Goal: Task Accomplishment & Management: Use online tool/utility

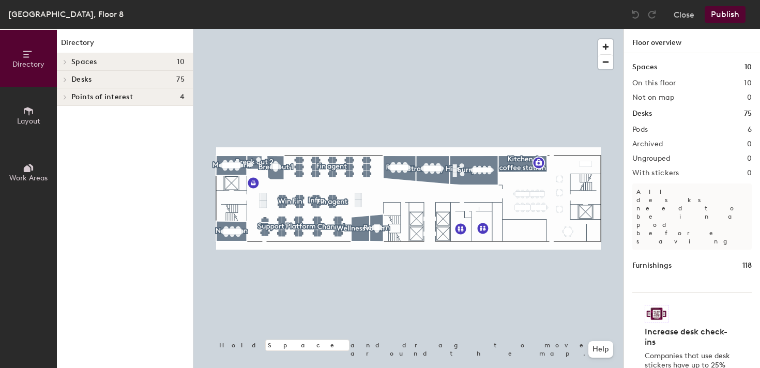
click at [28, 112] on icon at bounding box center [28, 110] width 11 height 11
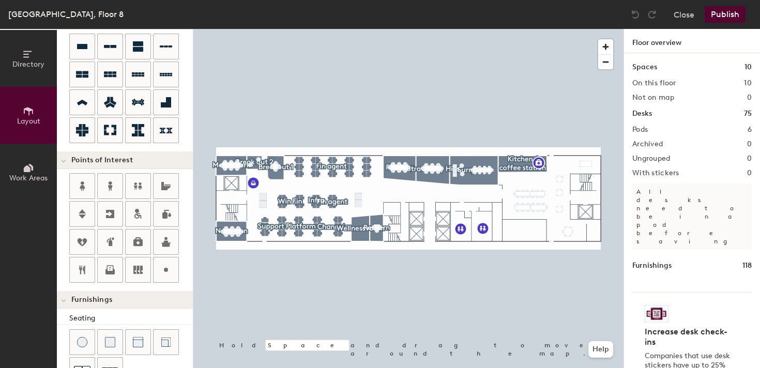
scroll to position [97, 0]
click at [416, 219] on div "Directory Layout Work Areas Layout Add space Resize Desks Points of Interest Fu…" at bounding box center [380, 198] width 760 height 339
click at [725, 14] on button "Publish" at bounding box center [725, 14] width 41 height 17
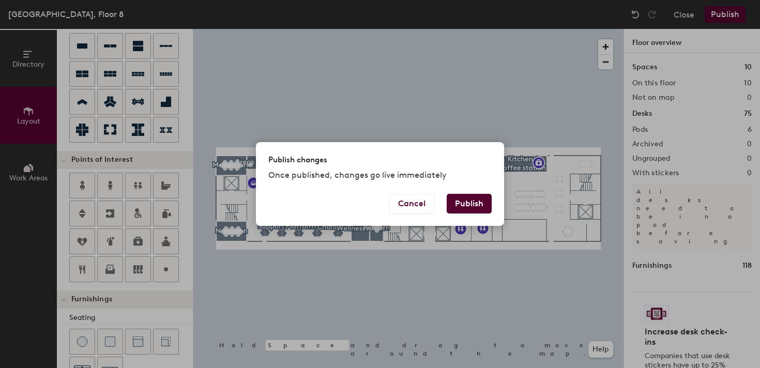
click at [470, 202] on button "Publish" at bounding box center [469, 204] width 45 height 20
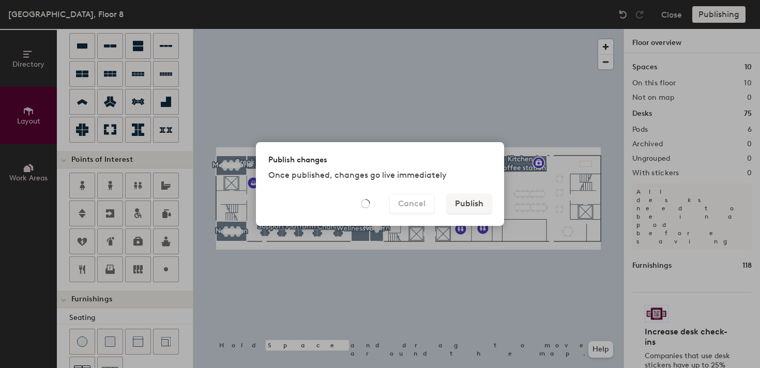
type input "20"
